Goal: Use online tool/utility: Utilize a website feature to perform a specific function

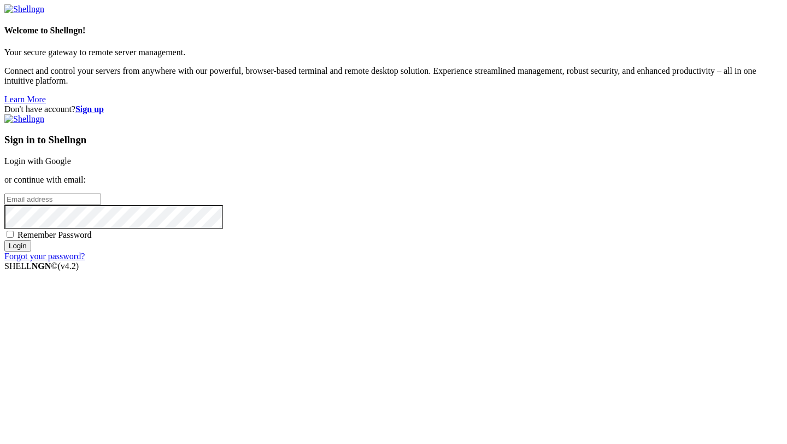
click at [71, 166] on link "Login with Google" at bounding box center [37, 160] width 67 height 9
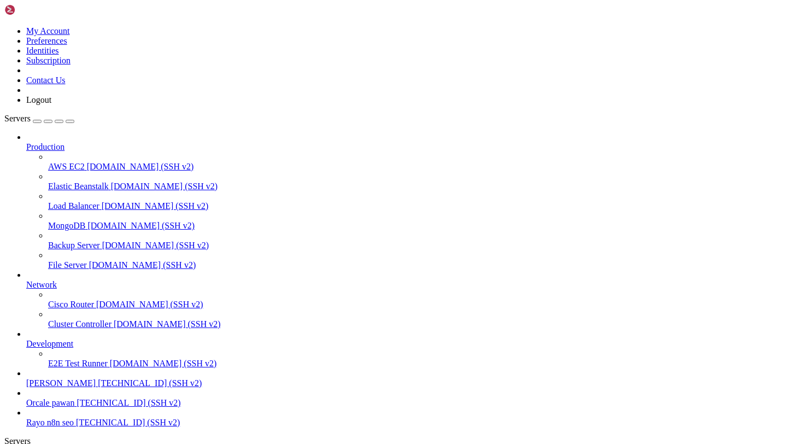
scroll to position [38, 0]
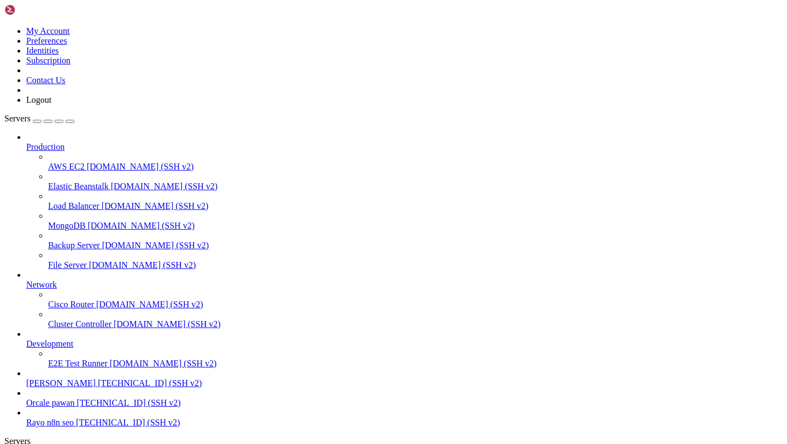
drag, startPoint x: 8, startPoint y: 941, endPoint x: 61, endPoint y: 1002, distance: 80.6
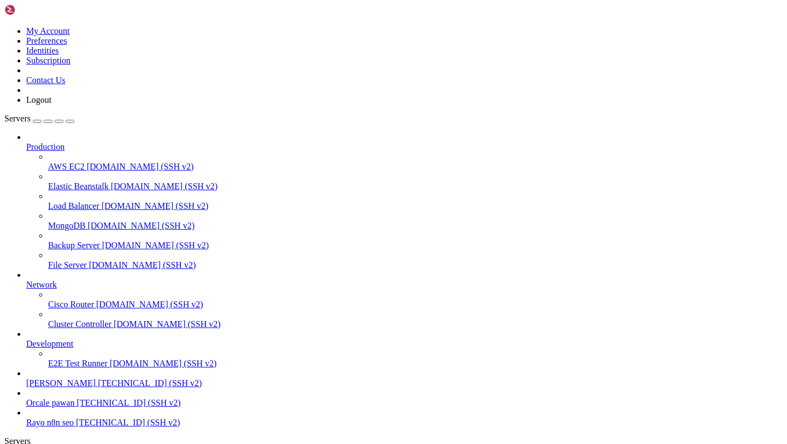
drag, startPoint x: 8, startPoint y: 938, endPoint x: 65, endPoint y: 1001, distance: 84.7
copy div "Unpacking objects: 100% (24/24), 76.28 KiB | 5.08 MiB/s, done. From [URL][DOMAI…"
drag, startPoint x: 10, startPoint y: 933, endPoint x: 103, endPoint y: 1002, distance: 115.3
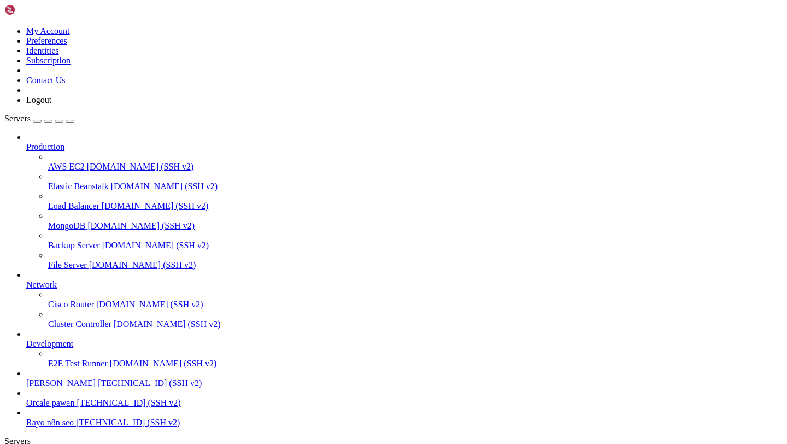
drag, startPoint x: 10, startPoint y: 949, endPoint x: 501, endPoint y: 1032, distance: 497.8
click html "Page up * branch dev1 -> FETCH_HEAD Updating 04e00aa..de61d06 Fast-forward app/…"
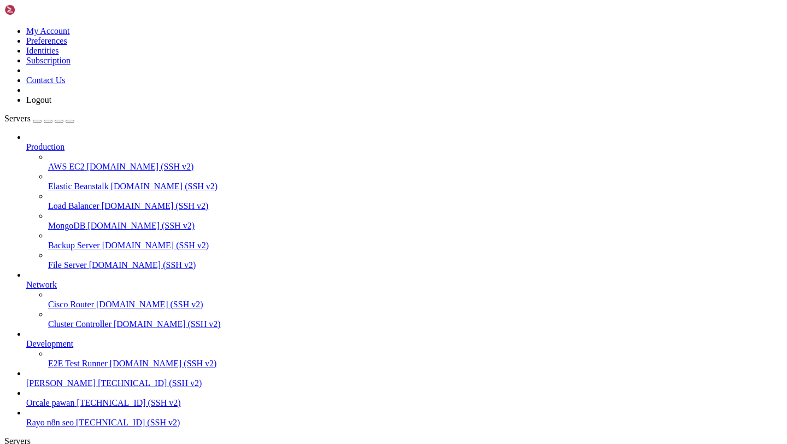
drag, startPoint x: 9, startPoint y: 941, endPoint x: 391, endPoint y: 1002, distance: 387.3
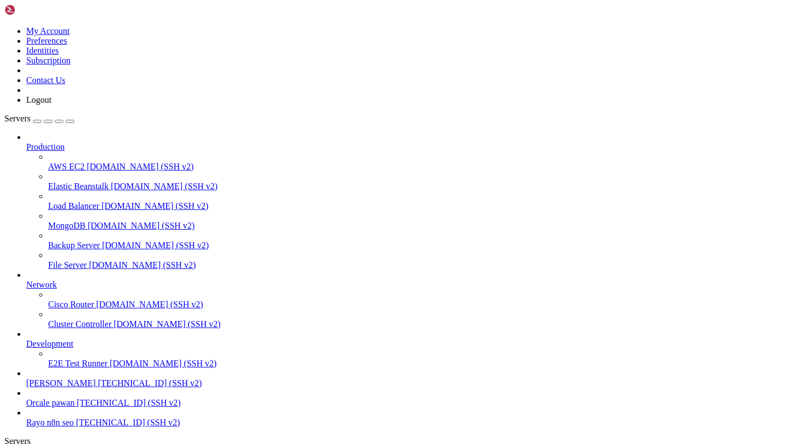
copy div "ubuntu@dev-rayo : ~/Rayo-backend $ sudo lsof -i :8000 COMMAND PID USER FD TYPE …"
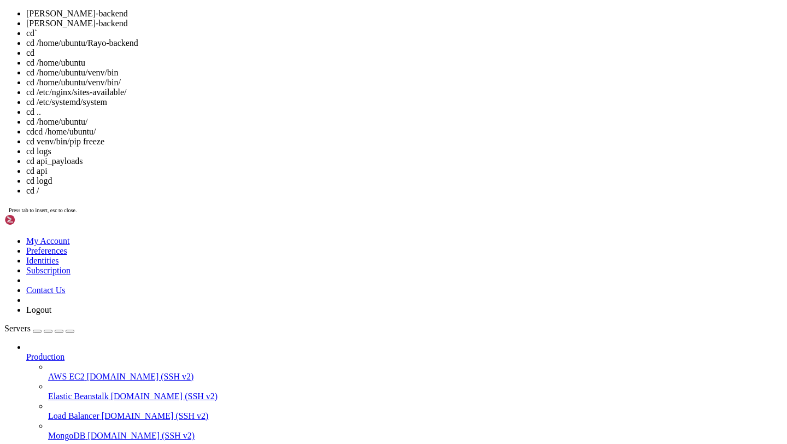
scroll to position [15, 0]
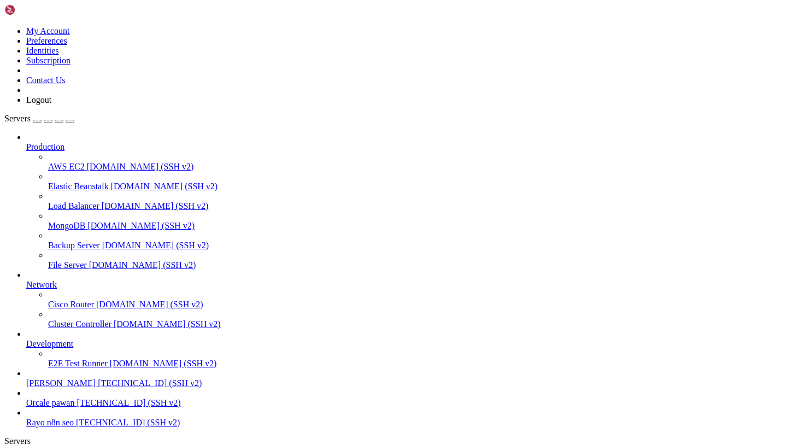
drag, startPoint x: 8, startPoint y: 941, endPoint x: 328, endPoint y: 1012, distance: 328.6
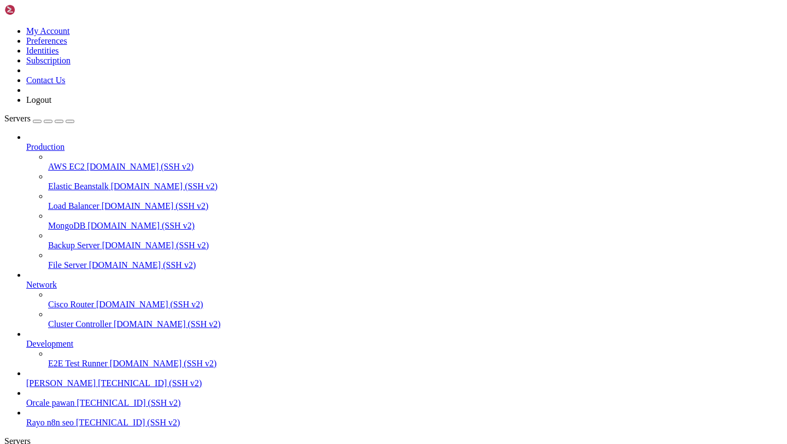
drag, startPoint x: 406, startPoint y: 1006, endPoint x: 9, endPoint y: 943, distance: 401.6
copy div "ubuntu@dev-rayo : ~/Rayo-backend $ sudo lsof -i :8000 COMMAND PID USER FD TYPE …"
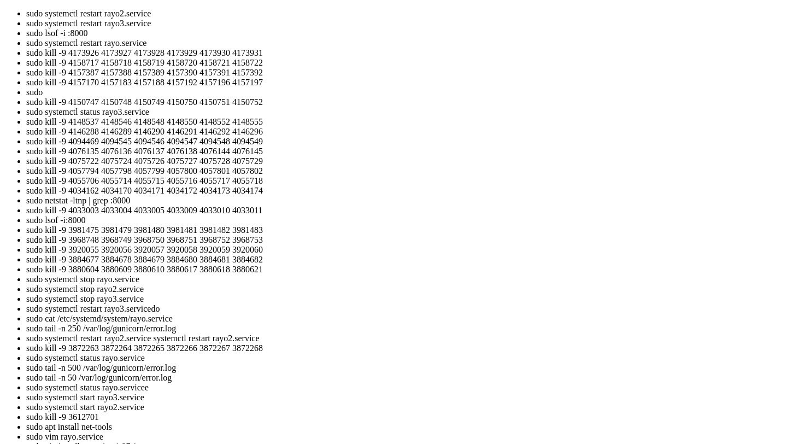
scroll to position [218, 0]
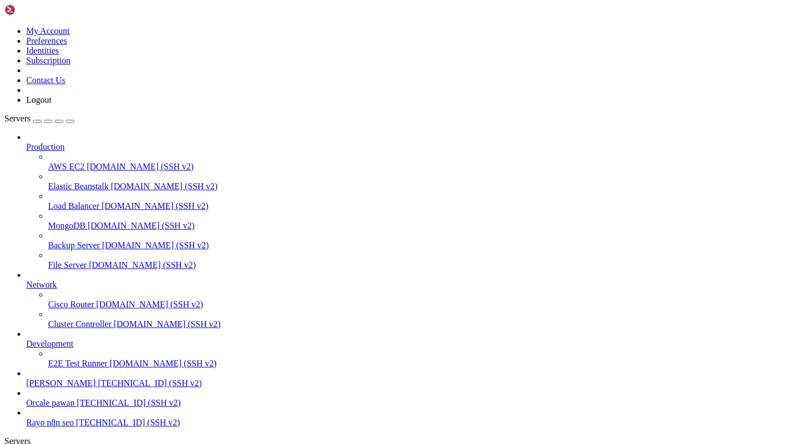
drag, startPoint x: 8, startPoint y: 949, endPoint x: 397, endPoint y: 996, distance: 392.0
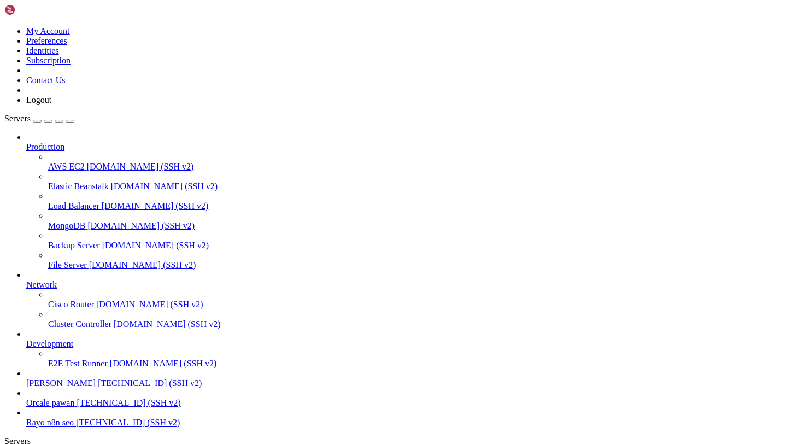
drag, startPoint x: 389, startPoint y: 1005, endPoint x: 170, endPoint y: 801, distance: 299.3
drag, startPoint x: 9, startPoint y: 949, endPoint x: 398, endPoint y: 1005, distance: 393.2
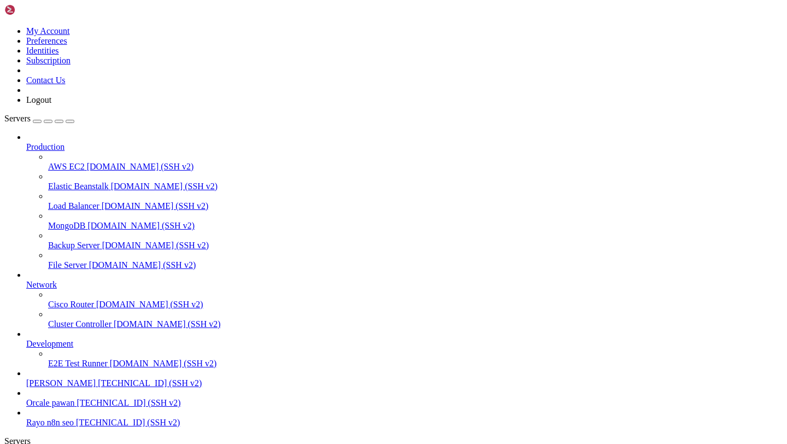
copy div "COMMAND PID USER FD TYPE DEVICE SIZE/OFF NODE NAME gunicorn 4179671 ubuntu 7u I…"
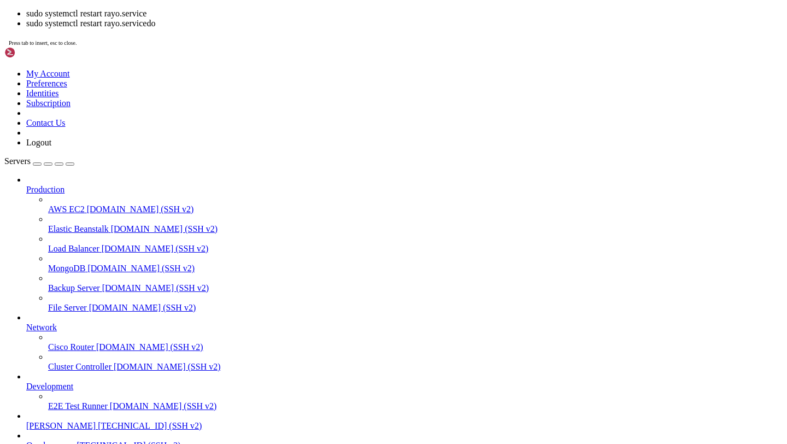
scroll to position [700, 0]
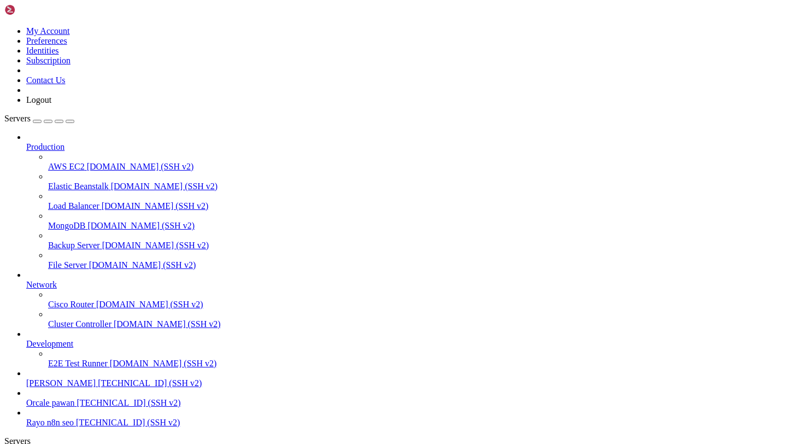
copy div "Exception ignored in: <function SyncHttpxClientWrapper.__del__ at 0x74c4e668202…"
drag, startPoint x: 10, startPoint y: 930, endPoint x: 365, endPoint y: 1003, distance: 362.7
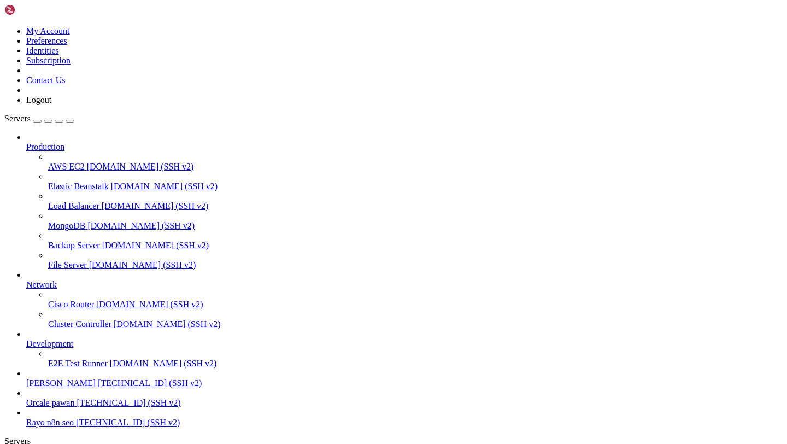
copy div "Exception ignored in: <function SyncHttpxClientWrapper.__del__ at 0x74c4e668202…"
drag, startPoint x: 365, startPoint y: 1003, endPoint x: 15, endPoint y: 920, distance: 360.0
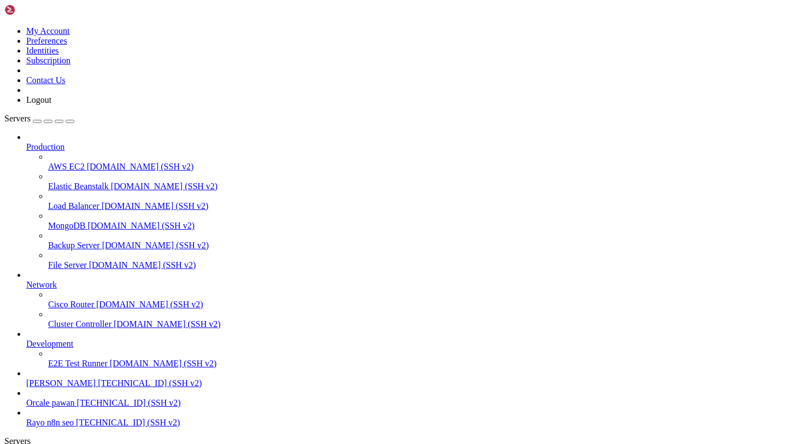
scroll to position [909, 0]
drag, startPoint x: 9, startPoint y: 821, endPoint x: 329, endPoint y: 935, distance: 339.3
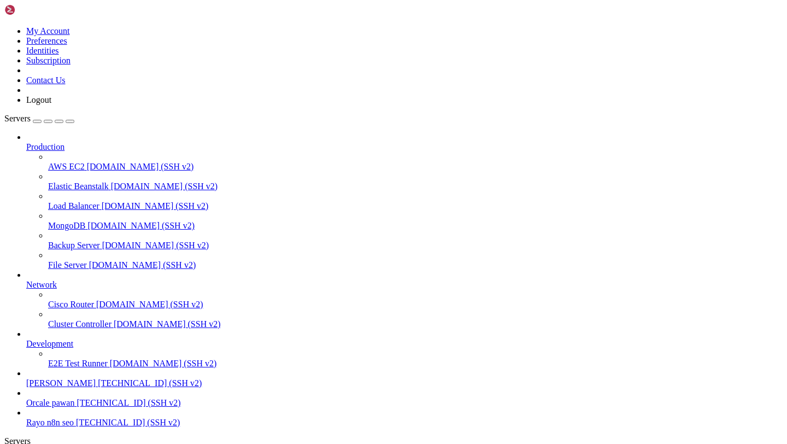
copy div "ubuntu@dev-rayo : ~/Rayo-backend $ sudo kill -9 4179671 4179672 4179673 4179674…"
drag, startPoint x: 10, startPoint y: 915, endPoint x: 150, endPoint y: 1029, distance: 180.4
click html "Page up ubuntu@dev-rayo : ~/Rayo-backend $ sudo kill -9 4179671 4179672 4179673…"
drag, startPoint x: 10, startPoint y: 913, endPoint x: 348, endPoint y: 1007, distance: 351.3
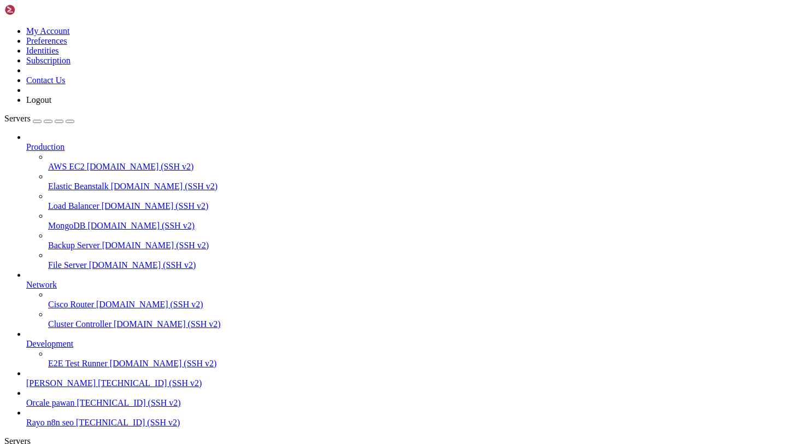
scroll to position [1118, 0]
copy div "ubuntu@dev-rayo : ~/Rayo-backend $ tail -f logs/celery_blog_generation_worker.l…"
drag, startPoint x: 8, startPoint y: 812, endPoint x: 527, endPoint y: 1084, distance: 586.9
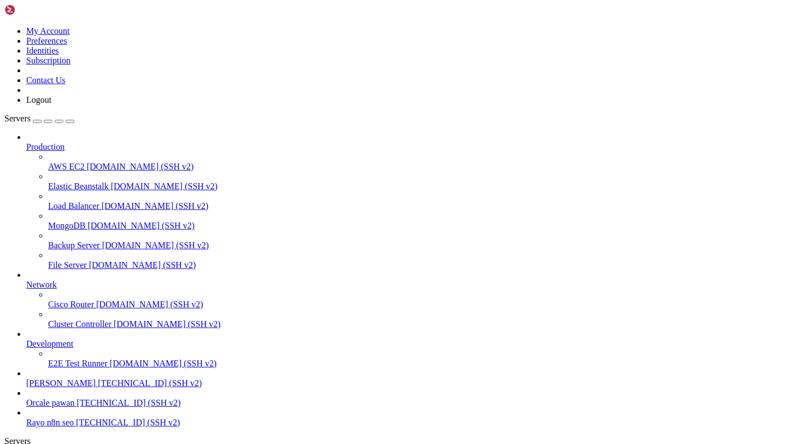
click html "Page up if [DOMAIN_NAME]_closed: ^^^^^^^^^^^^^^ File "/home/ubuntu/Rayo-backend…"
drag, startPoint x: 10, startPoint y: 814, endPoint x: 337, endPoint y: 1013, distance: 382.6
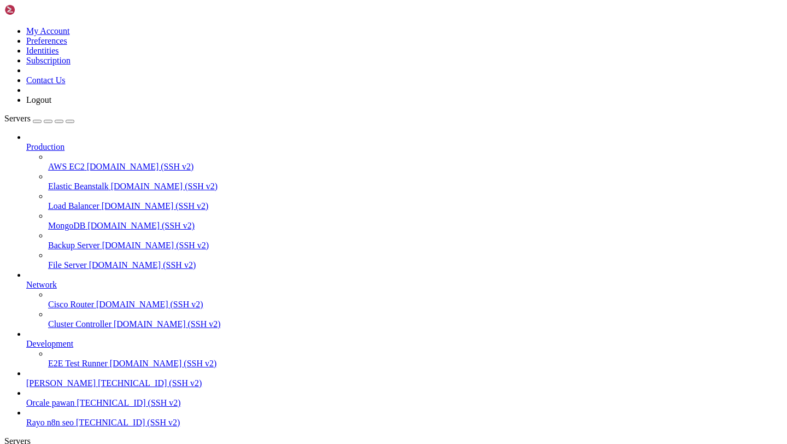
copy div "ubuntu@dev-rayo : ~/Rayo-backend $ tail -f logs/celery_blog_generation_worker.l…"
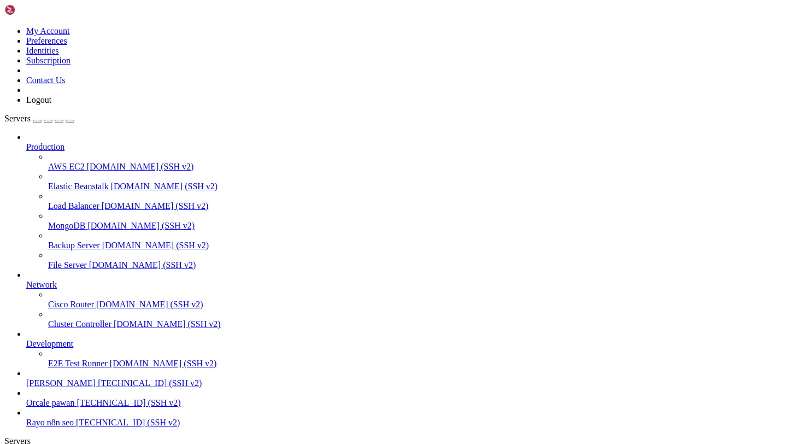
drag, startPoint x: 8, startPoint y: 946, endPoint x: 345, endPoint y: 994, distance: 340.6
drag, startPoint x: 9, startPoint y: 947, endPoint x: 405, endPoint y: 1001, distance: 399.9
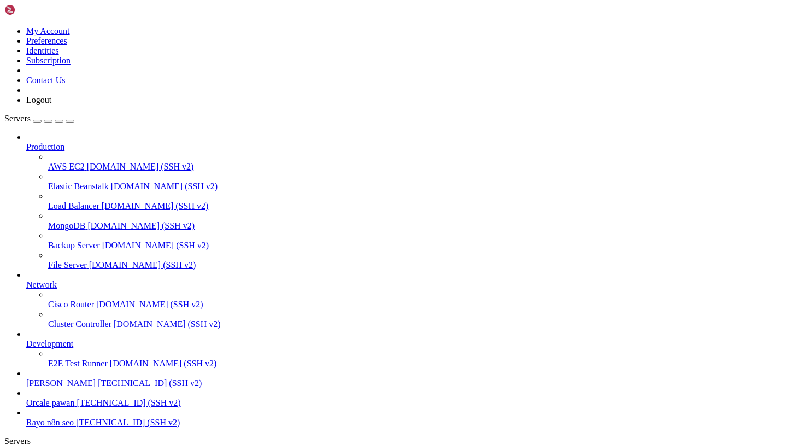
scroll to position [1563, 0]
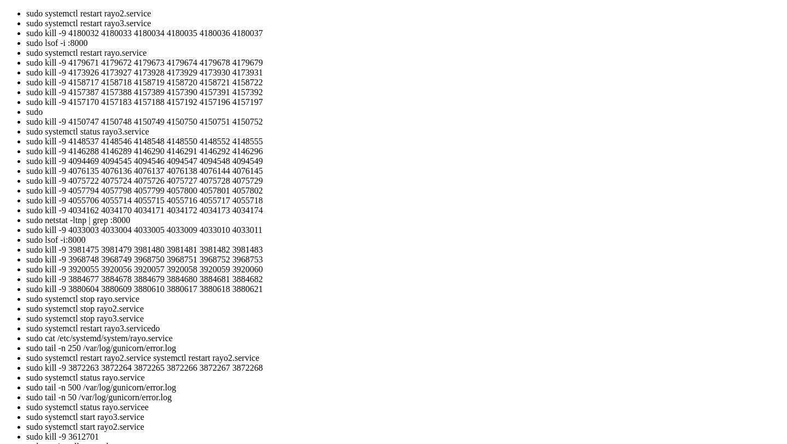
scroll to position [1672, 0]
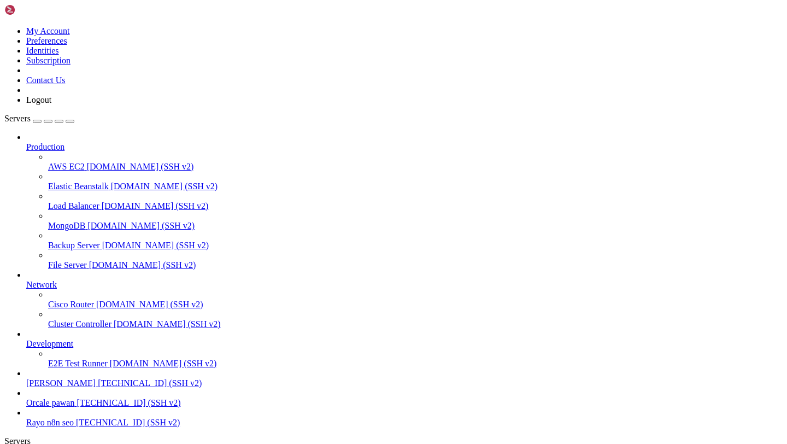
scroll to position [1718, 0]
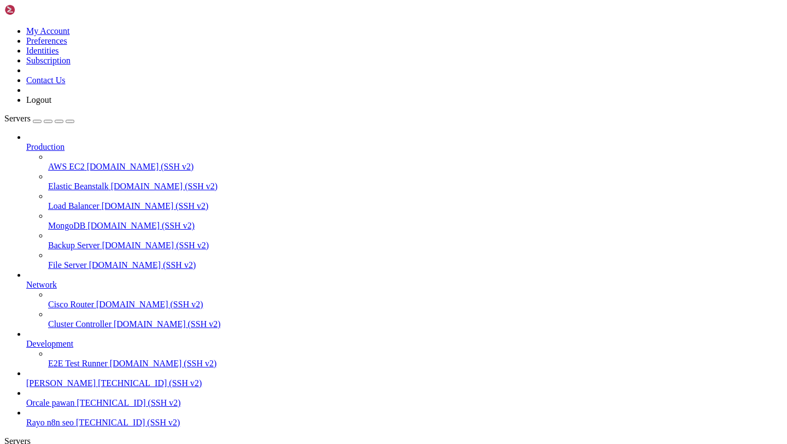
scroll to position [27, 0]
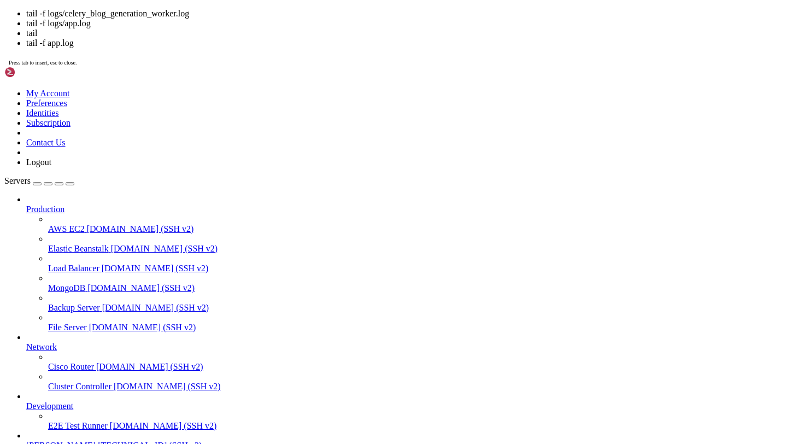
scroll to position [127, 0]
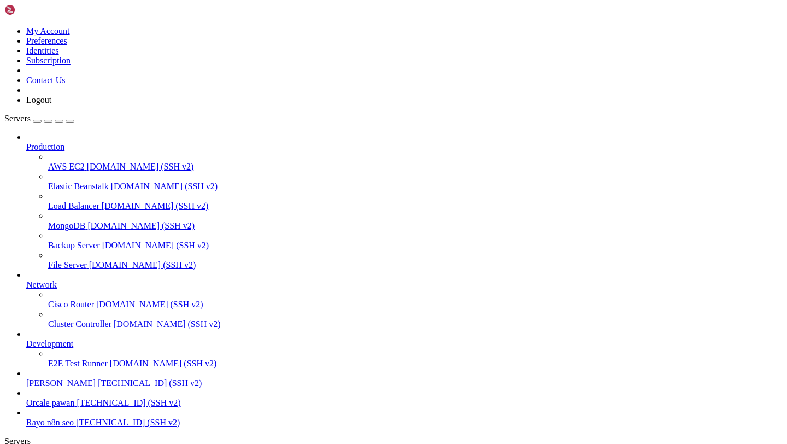
drag, startPoint x: 155, startPoint y: 914, endPoint x: 371, endPoint y: 908, distance: 216.0
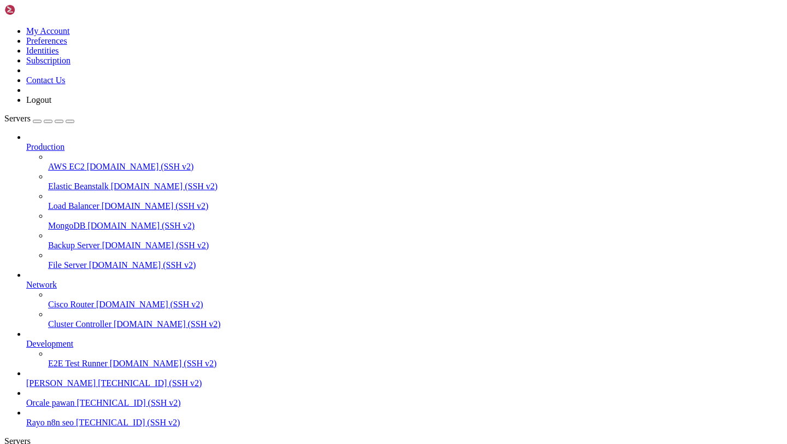
scroll to position [162, 0]
